Goal: Contribute content: Contribute content

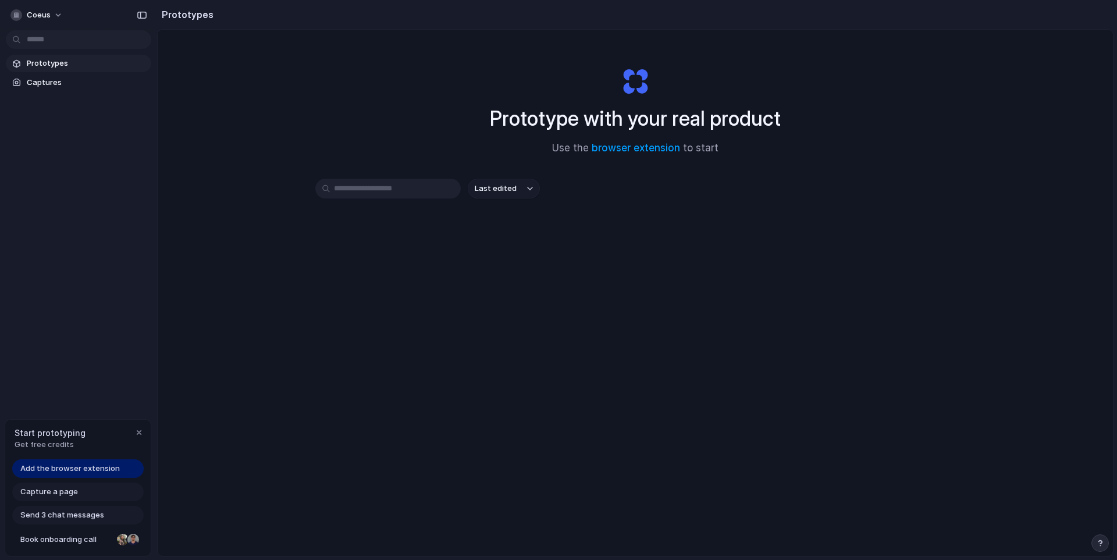
click at [413, 190] on input "text" at bounding box center [387, 189] width 145 height 20
click at [618, 146] on link "browser extension" at bounding box center [636, 148] width 88 height 12
click at [41, 84] on span "Captures" at bounding box center [87, 83] width 120 height 12
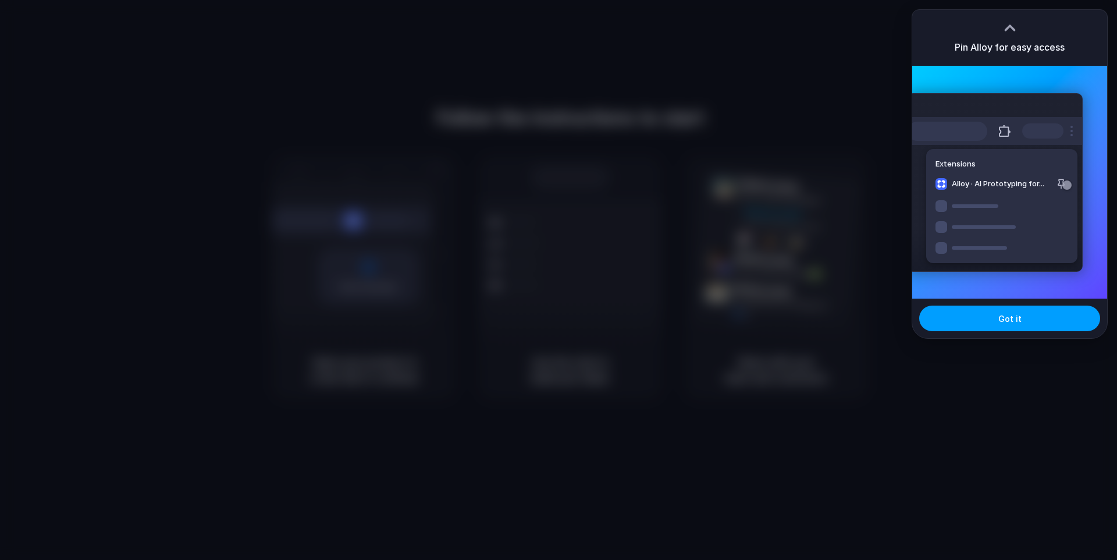
click at [952, 321] on button "Got it" at bounding box center [1009, 318] width 181 height 26
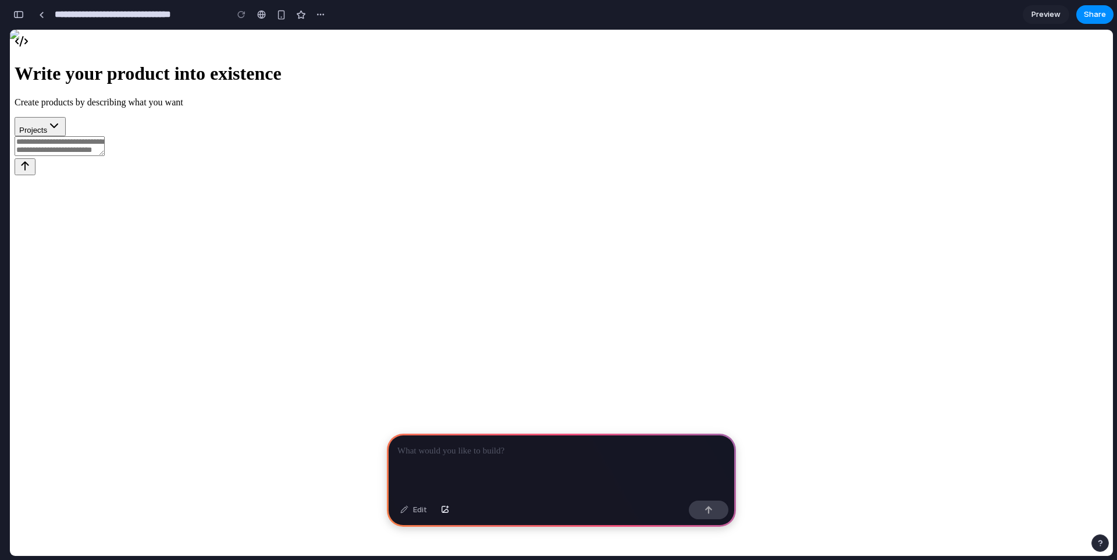
click at [1038, 19] on span "Preview" at bounding box center [1046, 15] width 29 height 12
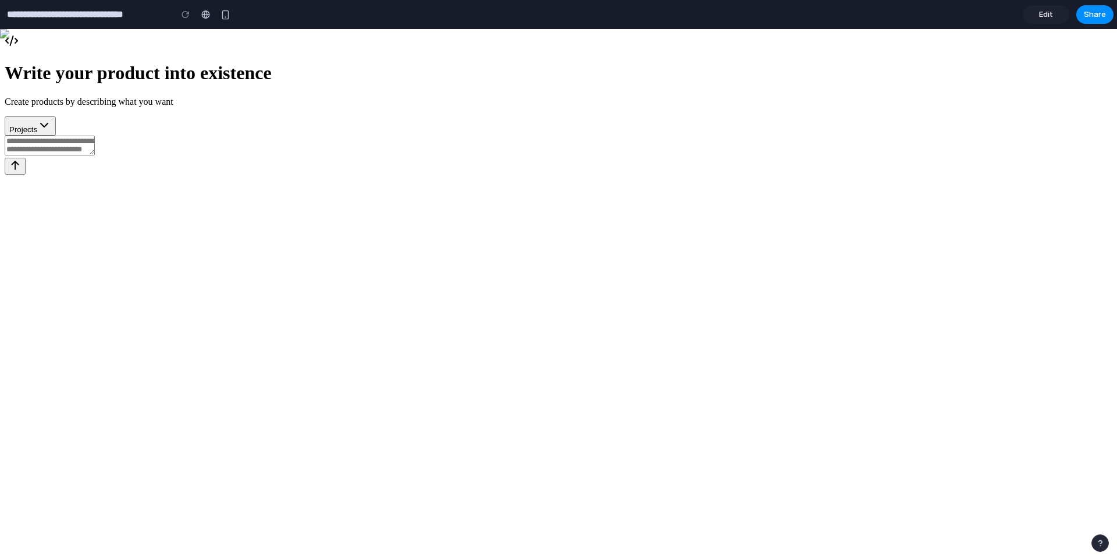
click at [1038, 19] on link "Edit" at bounding box center [1046, 14] width 47 height 19
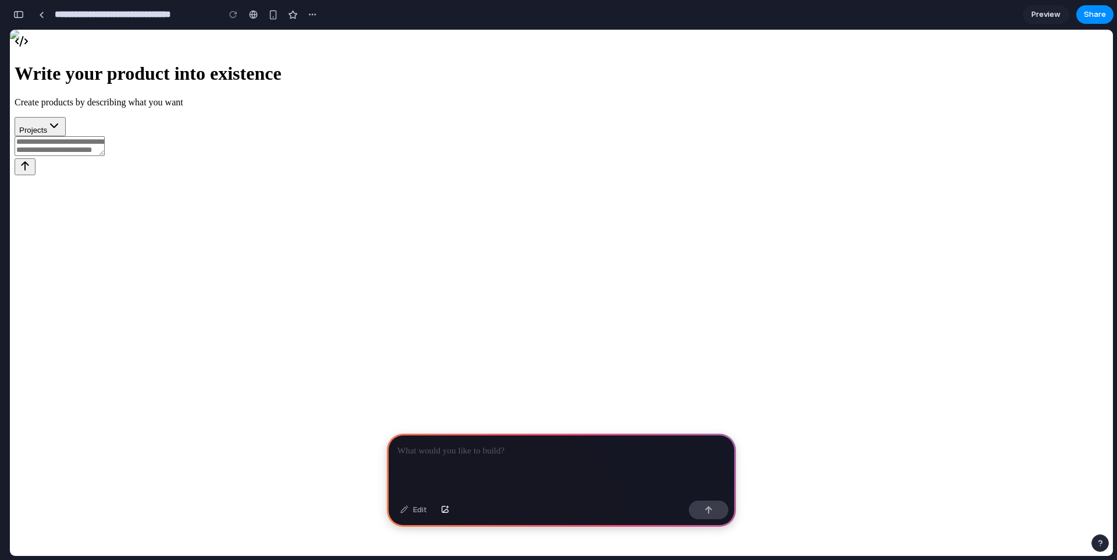
click at [1038, 19] on span "Preview" at bounding box center [1046, 15] width 29 height 12
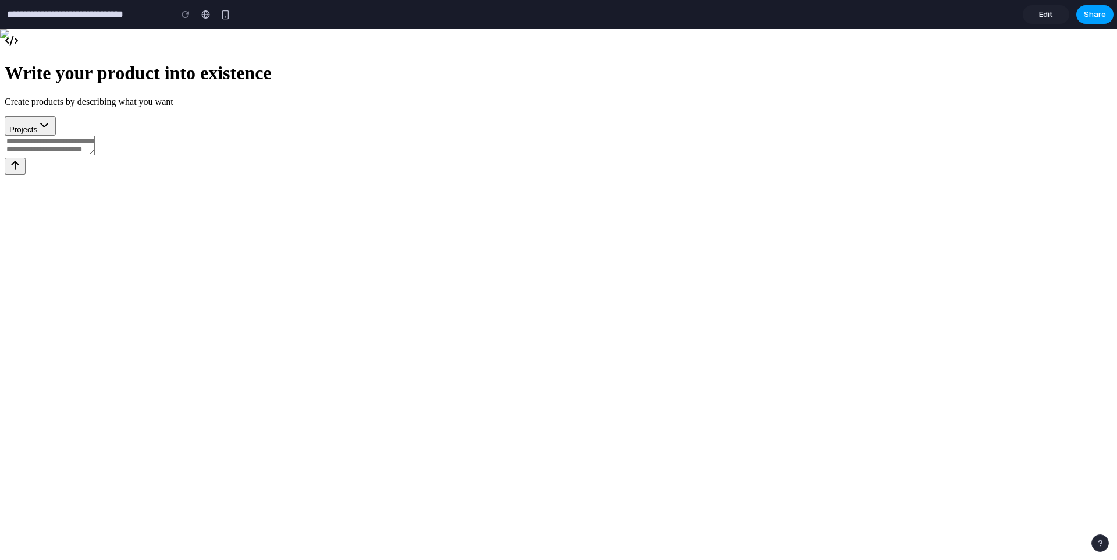
click at [1095, 15] on span "Share" at bounding box center [1095, 15] width 22 height 12
click at [930, 176] on div "Share ' Prototype from Behave Client Home ' Edmar Ferreira Creator Anyone at Co…" at bounding box center [558, 280] width 1117 height 560
click at [1095, 545] on button "button" at bounding box center [1100, 542] width 17 height 17
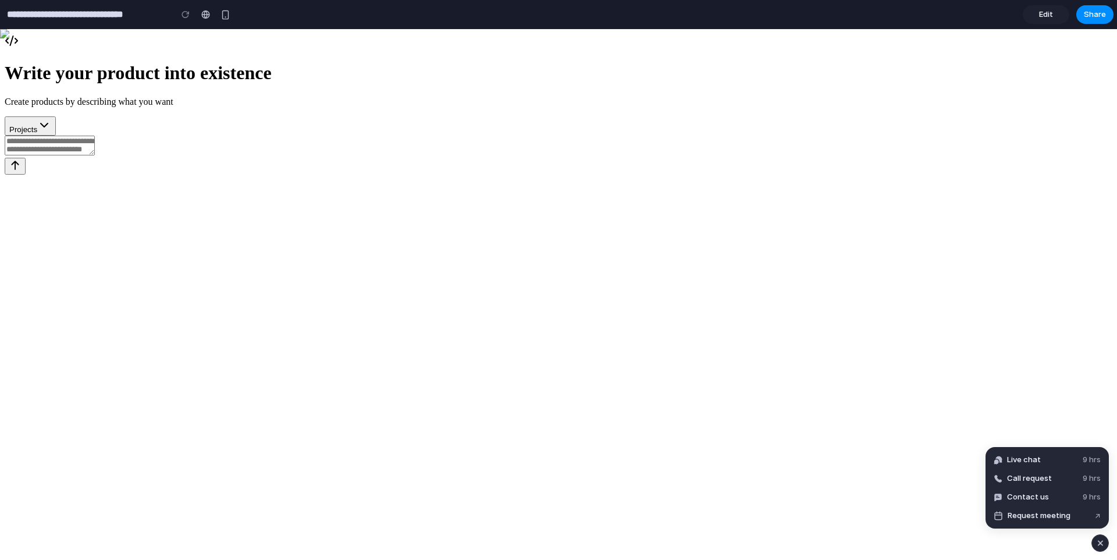
click at [1095, 545] on button "button" at bounding box center [1100, 542] width 17 height 17
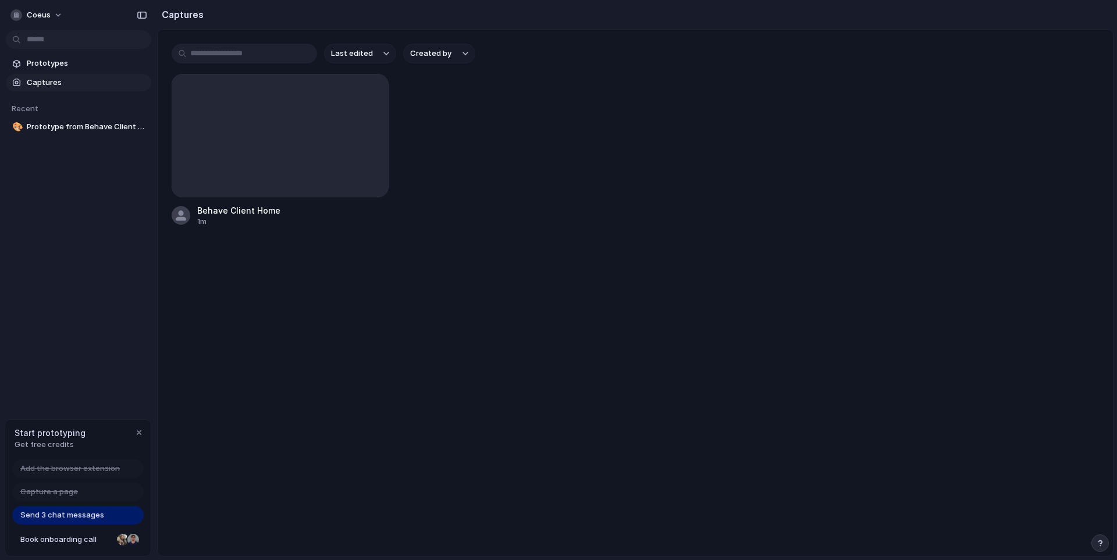
click at [54, 81] on span "Captures" at bounding box center [87, 83] width 120 height 12
click at [75, 138] on div "Prototypes Captures Recent 🎨 Prototype from Behave Client Home" at bounding box center [78, 144] width 157 height 288
click at [79, 127] on span "Prototype from Behave Client Home" at bounding box center [87, 127] width 120 height 12
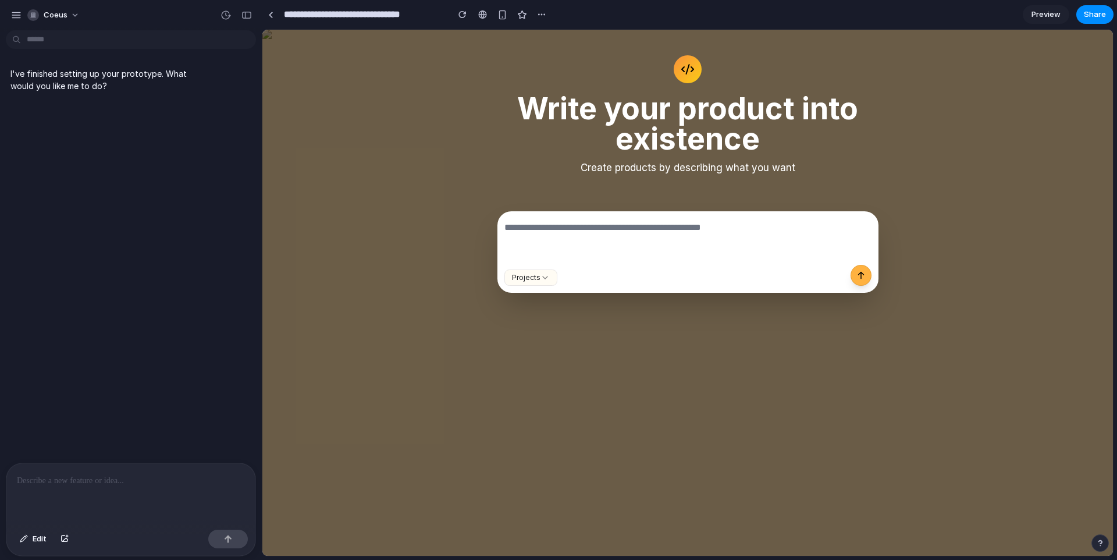
click at [562, 237] on textarea at bounding box center [688, 239] width 381 height 47
click at [491, 153] on div "Write your product into existence Create products by describing what you want" at bounding box center [688, 122] width 804 height 156
click at [571, 115] on h1 "Write your product into existence" at bounding box center [688, 124] width 386 height 61
click at [95, 491] on div at bounding box center [130, 494] width 249 height 62
click at [542, 233] on textarea at bounding box center [688, 239] width 381 height 47
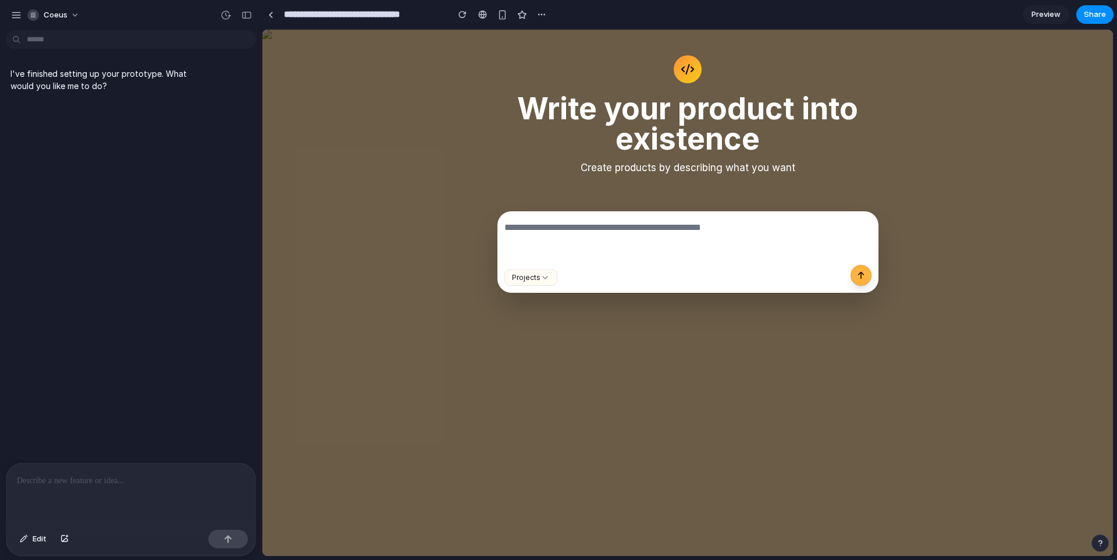
click at [90, 489] on div at bounding box center [130, 494] width 249 height 62
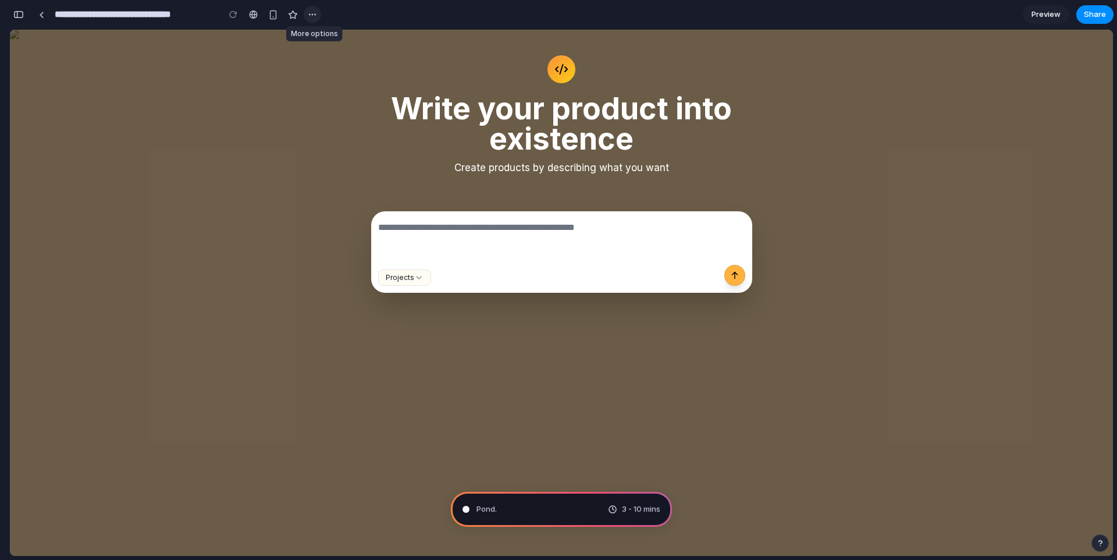
click at [310, 16] on div "button" at bounding box center [312, 14] width 9 height 9
click at [310, 16] on div "Duplicate Delete" at bounding box center [558, 280] width 1117 height 560
click at [819, 308] on div "Write your product into existence Create products by describing what you want P…" at bounding box center [561, 300] width 1057 height 512
click at [20, 10] on div "button" at bounding box center [18, 14] width 10 height 8
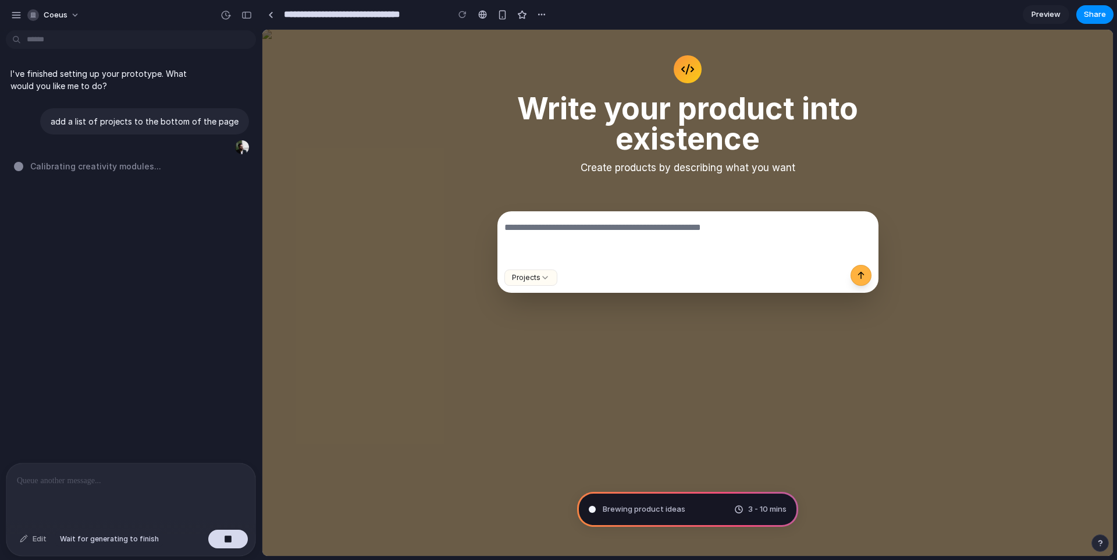
click at [33, 541] on div "Edit" at bounding box center [33, 539] width 38 height 19
type input "**********"
